Goal: Use online tool/utility: Utilize a website feature to perform a specific function

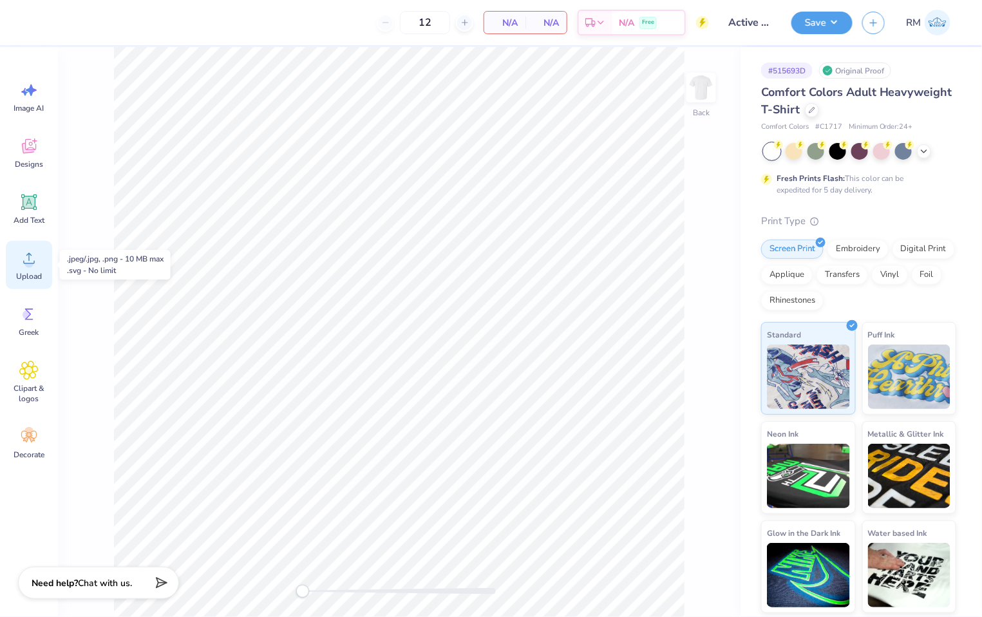
click at [31, 267] on circle at bounding box center [28, 263] width 9 height 9
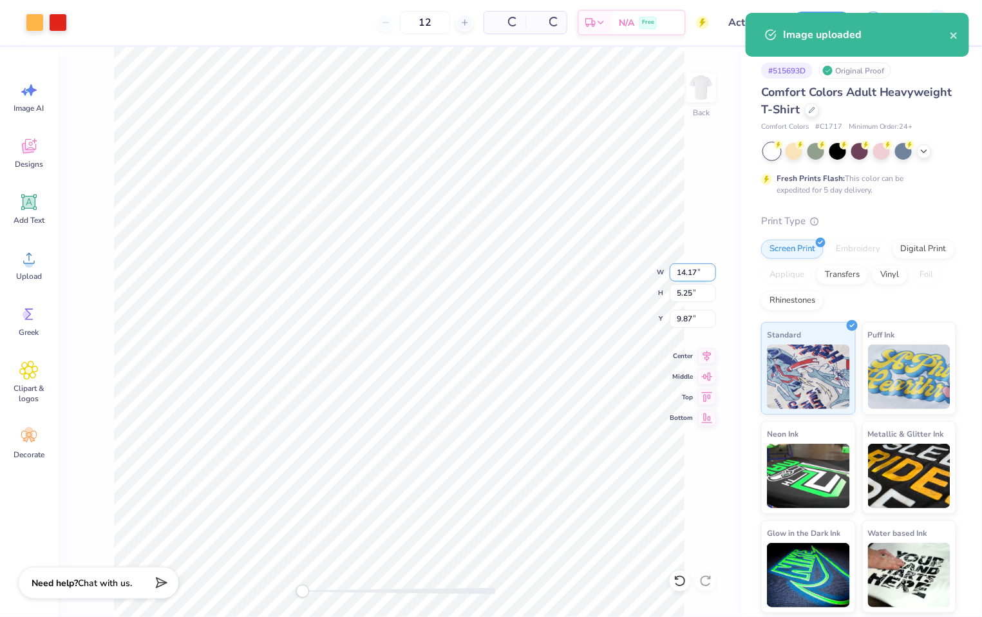
click at [693, 271] on input "14.17" at bounding box center [693, 272] width 46 height 18
type input "7"
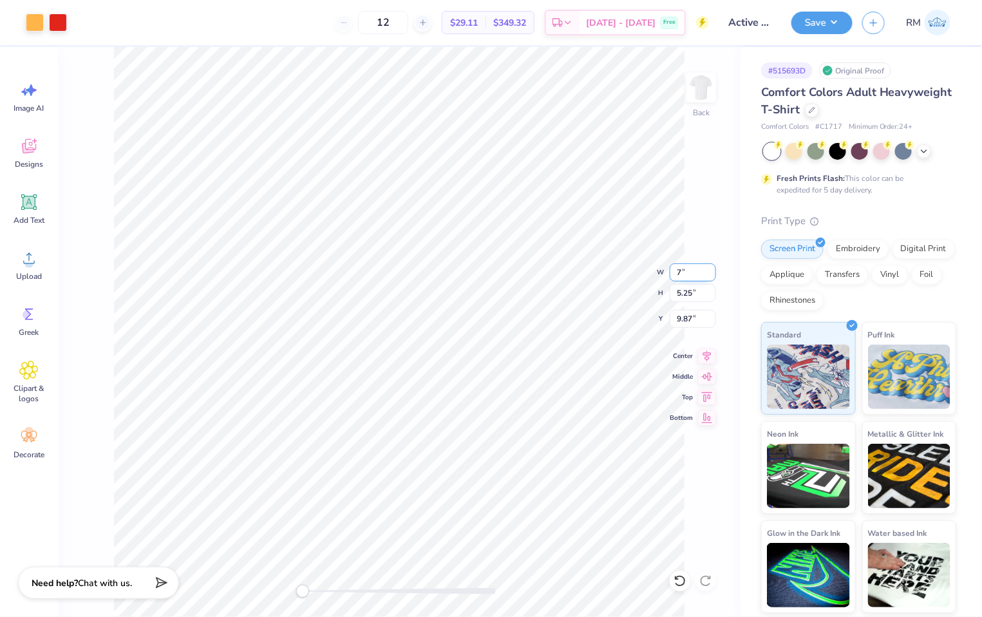
click at [691, 271] on input "7" at bounding box center [693, 272] width 46 height 18
click at [693, 269] on input "3.46" at bounding box center [693, 272] width 46 height 18
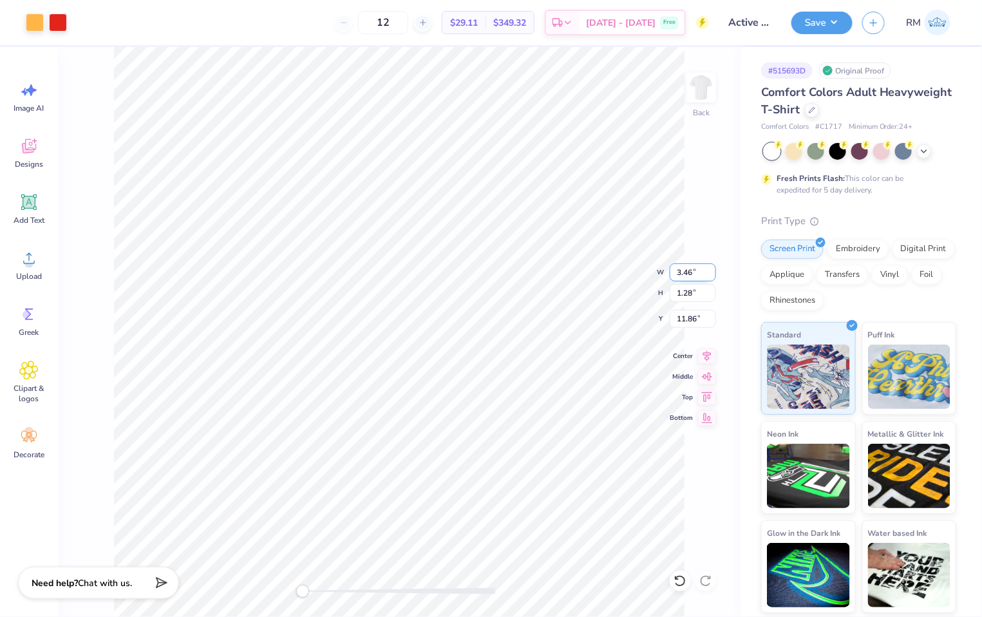
click at [693, 269] on input "3.46" at bounding box center [693, 272] width 46 height 18
type input "7"
click at [278, 593] on div "Back" at bounding box center [399, 332] width 683 height 570
click at [687, 319] on input "6.40" at bounding box center [693, 319] width 46 height 18
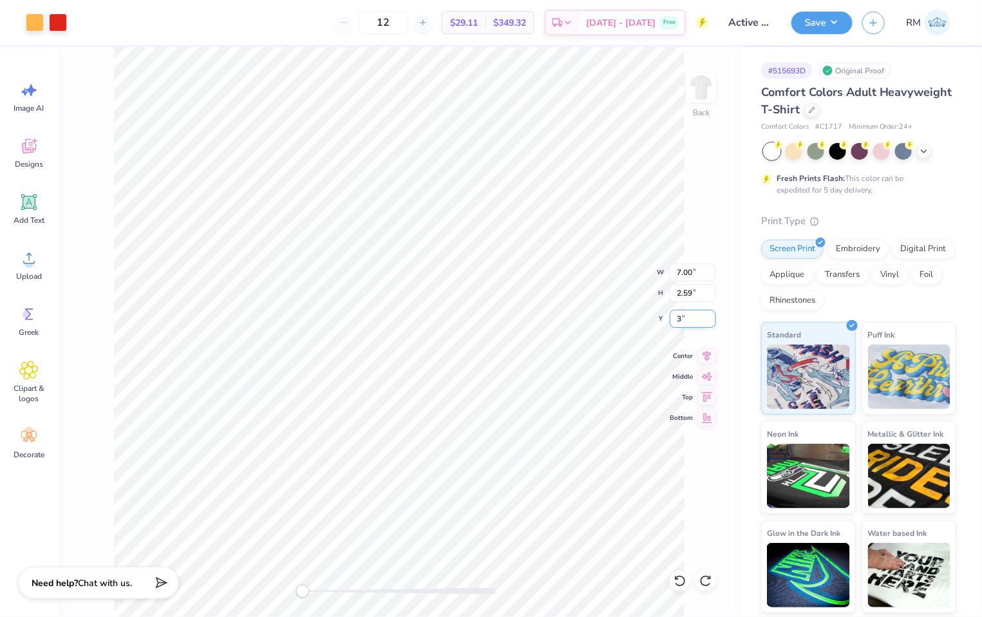
type input "3"
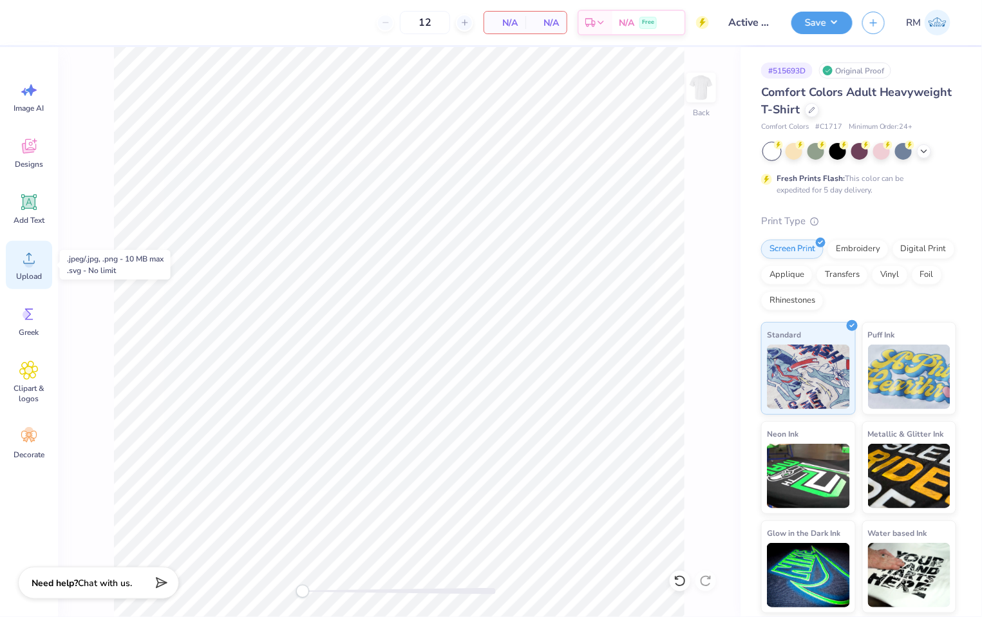
click at [32, 258] on icon at bounding box center [28, 258] width 19 height 19
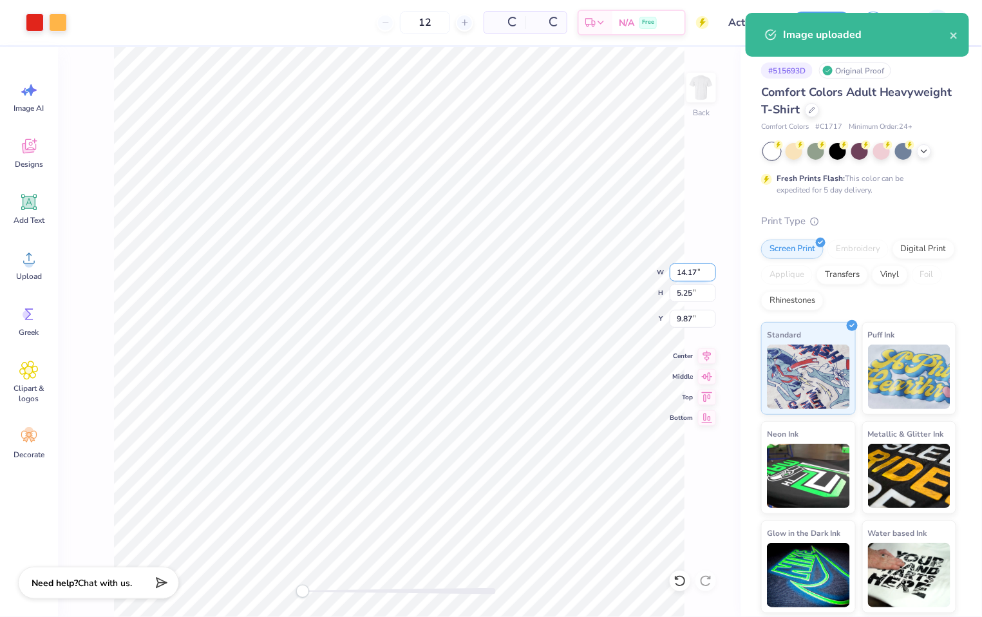
click at [688, 273] on input "14.17" at bounding box center [693, 272] width 46 height 18
type input "8"
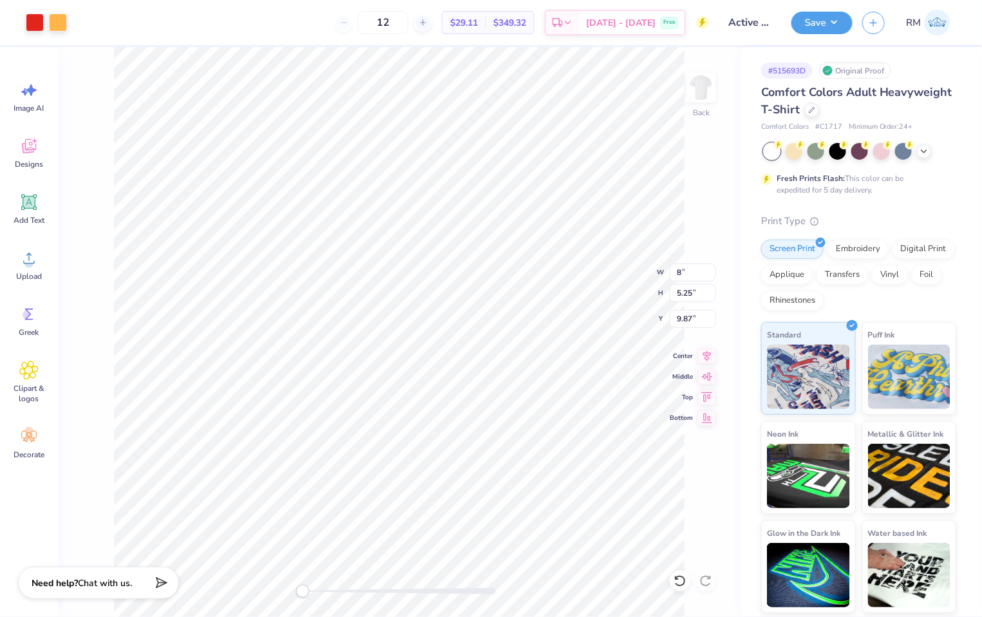
click at [271, 595] on div "Back W 8 8 " H 5.25 5.25 " Y 9.87 9.87 " Center Middle Top Bottom" at bounding box center [399, 332] width 683 height 570
drag, startPoint x: 301, startPoint y: 597, endPoint x: 396, endPoint y: 594, distance: 94.7
click at [396, 594] on div "Accessibility label" at bounding box center [393, 591] width 13 height 13
click at [184, 577] on div "Back" at bounding box center [399, 332] width 683 height 570
click at [678, 269] on input "4.52" at bounding box center [693, 272] width 46 height 18
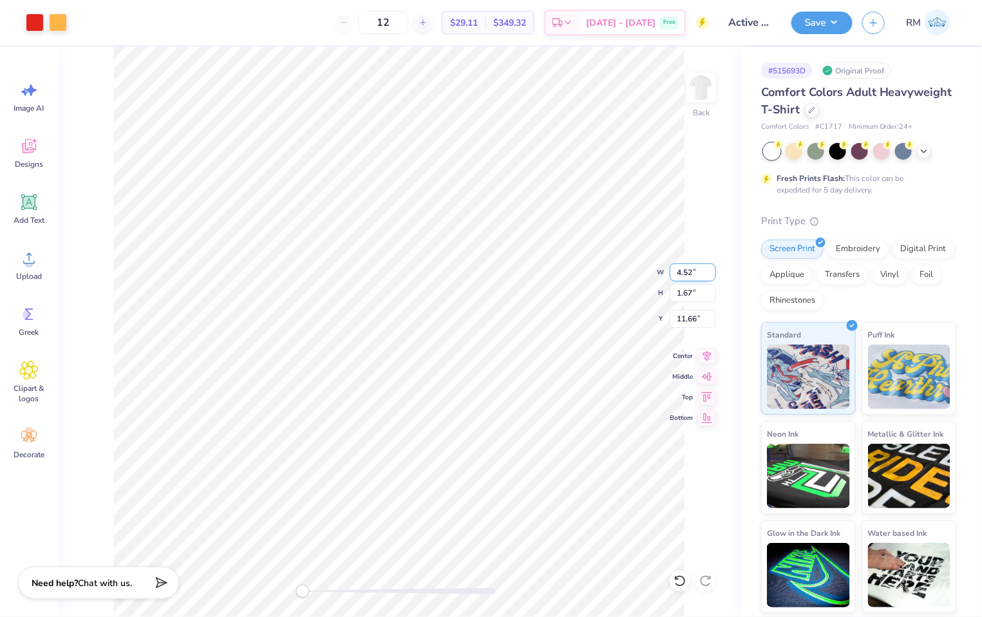
click at [678, 269] on input "4.52" at bounding box center [693, 272] width 46 height 18
type input "8"
click at [271, 586] on div "Back" at bounding box center [399, 332] width 683 height 570
click at [702, 82] on img at bounding box center [702, 88] width 52 height 52
click at [706, 86] on img at bounding box center [702, 88] width 52 height 52
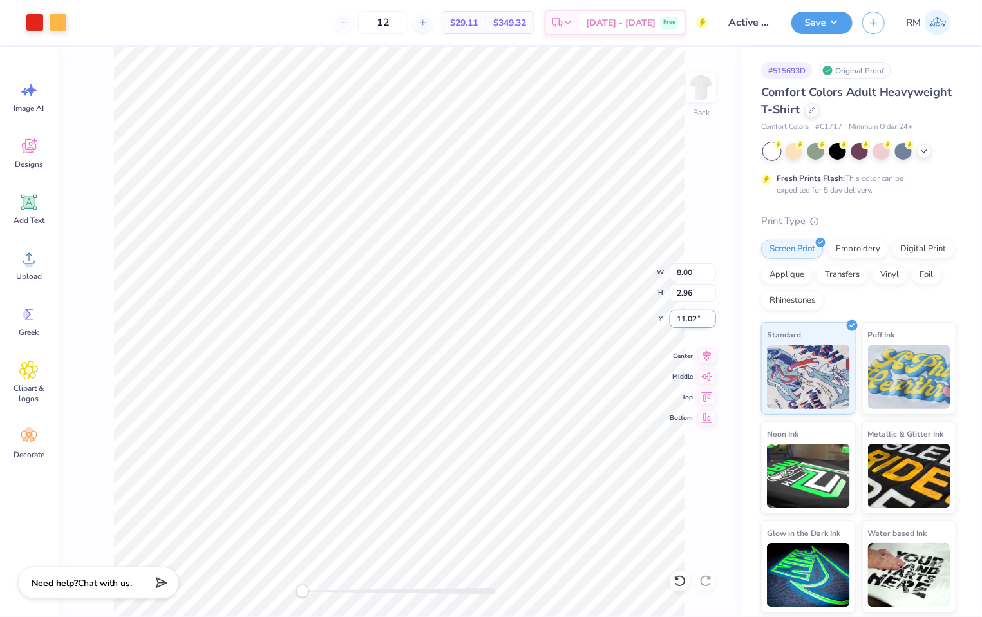
click at [688, 323] on input "11.02" at bounding box center [693, 319] width 46 height 18
type input "3"
click at [711, 75] on img at bounding box center [702, 88] width 52 height 52
click at [34, 266] on icon at bounding box center [28, 258] width 19 height 19
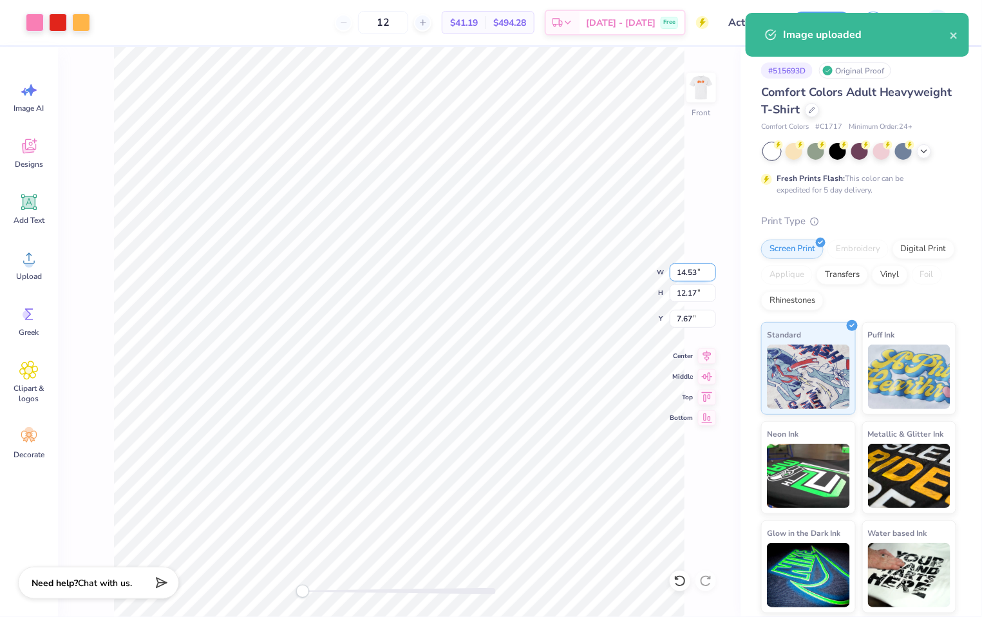
click at [687, 268] on input "14.53" at bounding box center [693, 272] width 46 height 18
click at [687, 267] on input "14.53" at bounding box center [693, 272] width 46 height 18
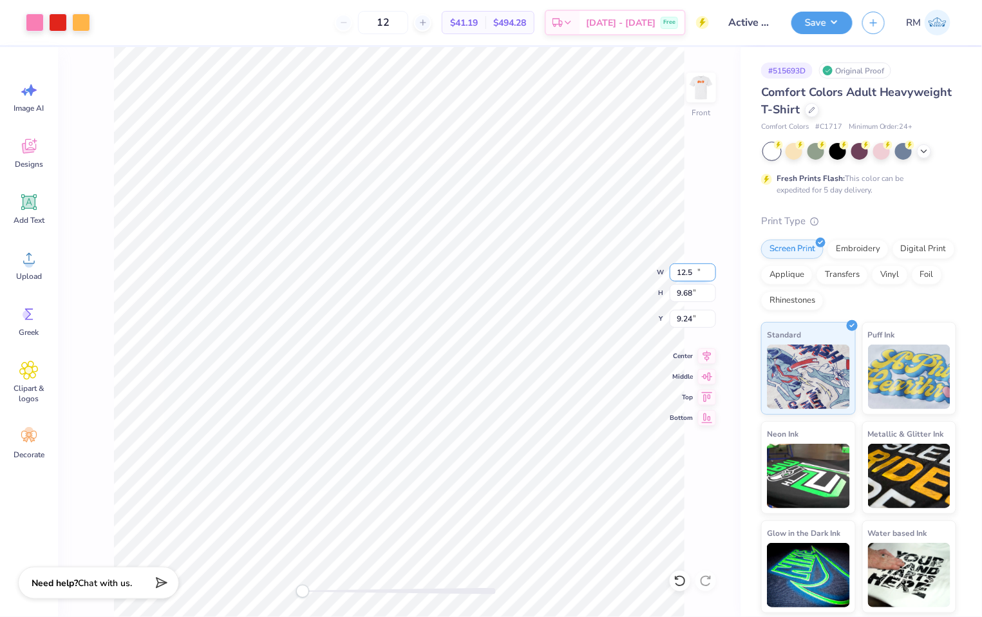
type input "10.75"
type input "9.68"
type input "9.24"
click at [683, 273] on input "10.75" at bounding box center [693, 272] width 46 height 18
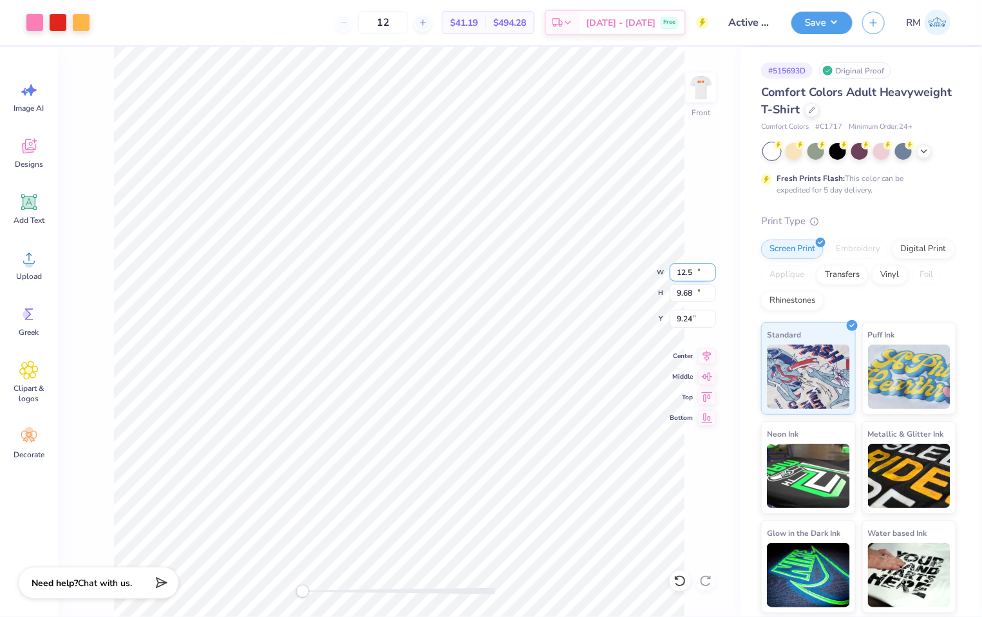
type input "14.53"
type input "12.17"
click at [685, 320] on input "7.62" at bounding box center [693, 319] width 46 height 18
type input "3.00"
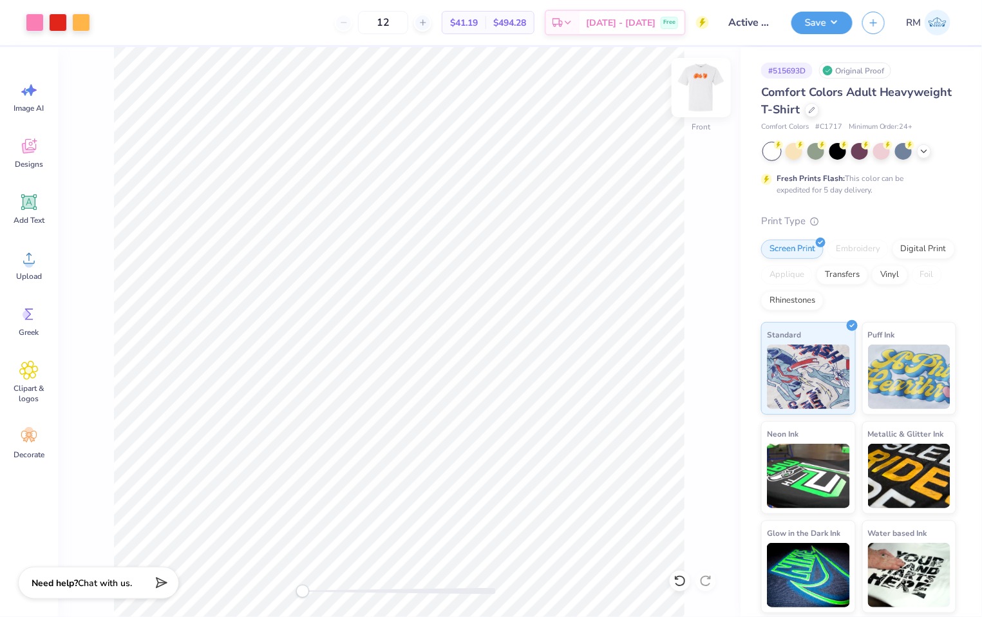
click at [714, 97] on img at bounding box center [702, 88] width 52 height 52
click at [700, 100] on img at bounding box center [702, 88] width 26 height 26
click at [688, 311] on input "3.84" at bounding box center [693, 319] width 46 height 18
type input "3.00"
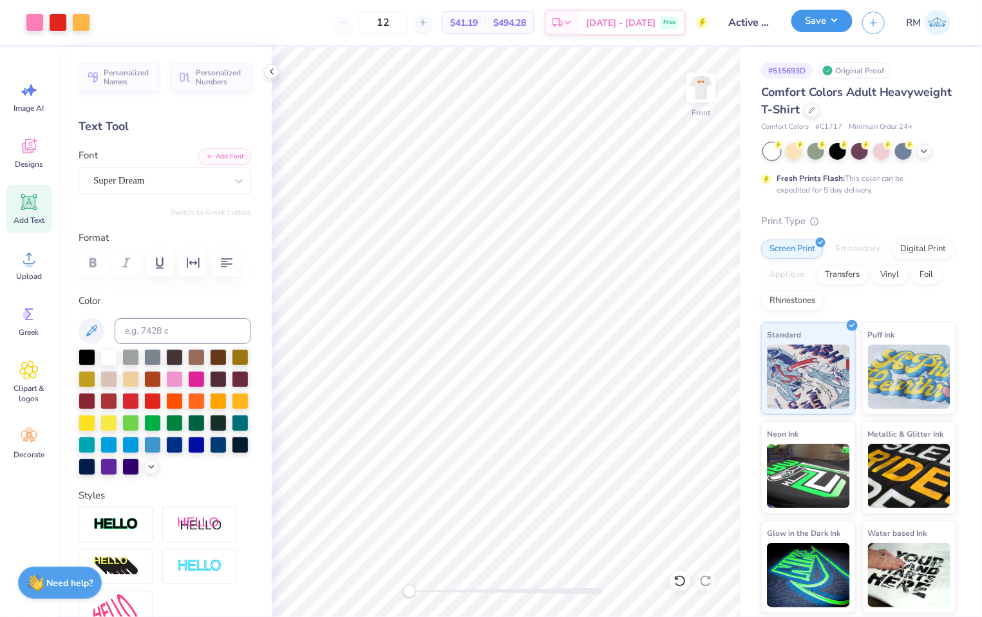
click at [831, 23] on button "Save" at bounding box center [822, 21] width 61 height 23
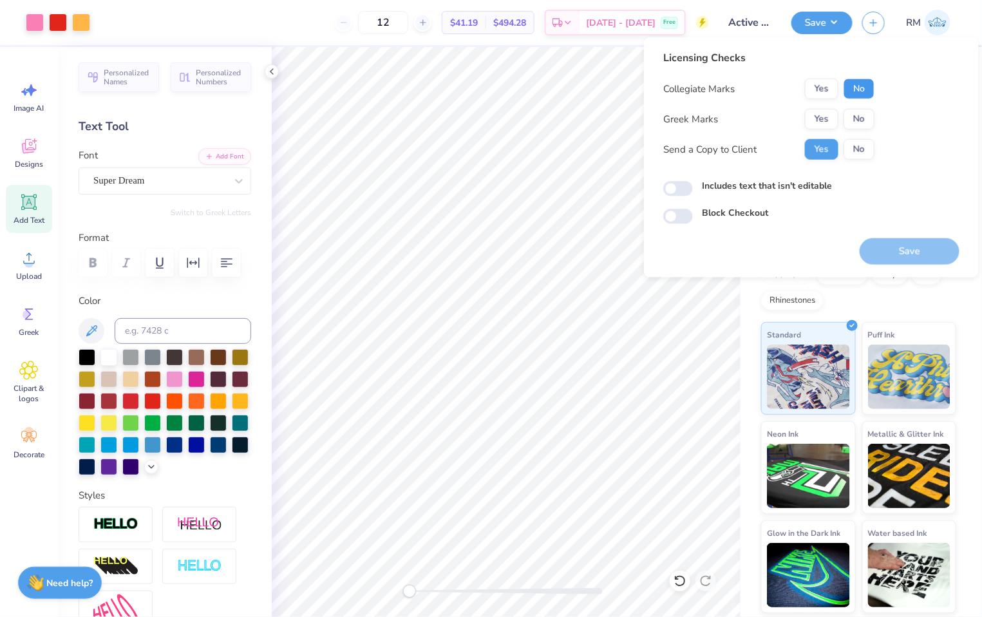
click at [872, 88] on button "No" at bounding box center [859, 89] width 31 height 21
click at [830, 120] on button "Yes" at bounding box center [821, 119] width 33 height 21
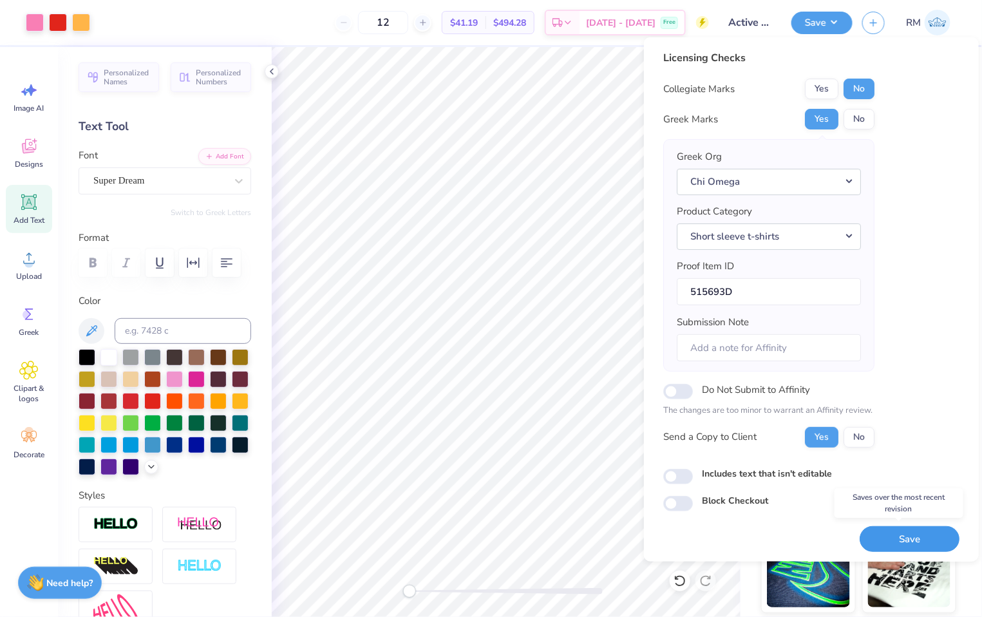
click at [915, 533] on button "Save" at bounding box center [910, 539] width 100 height 26
